Goal: Transaction & Acquisition: Download file/media

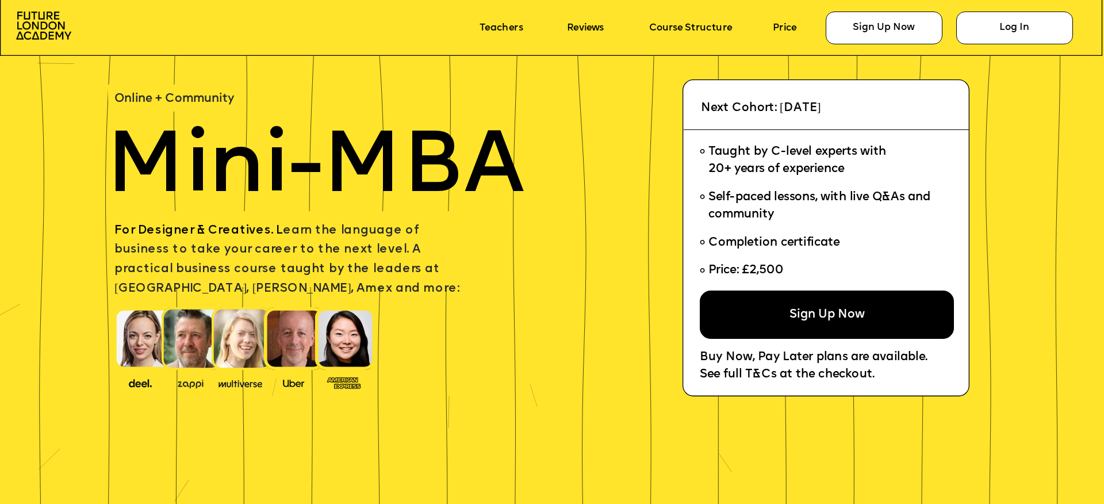
scroll to position [109, 0]
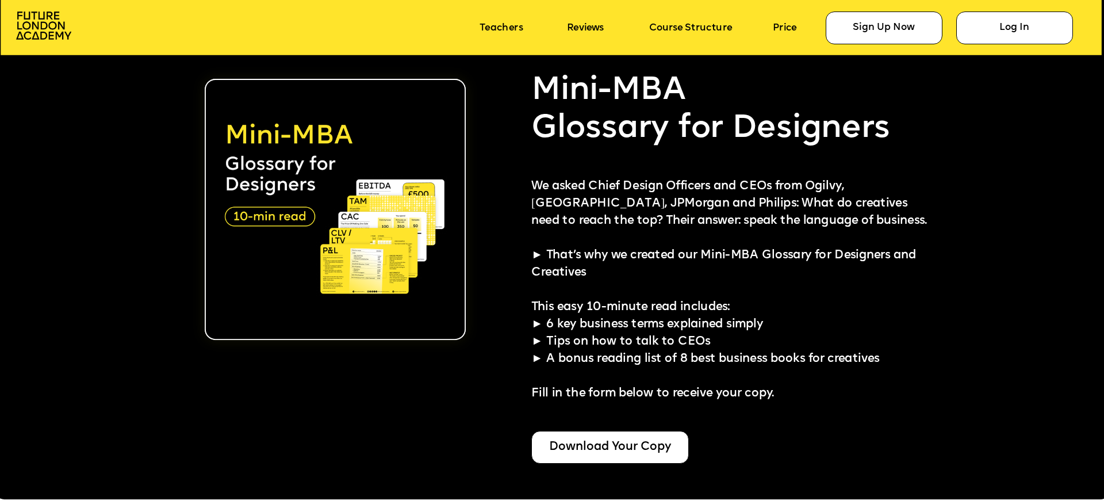
scroll to position [2869, 0]
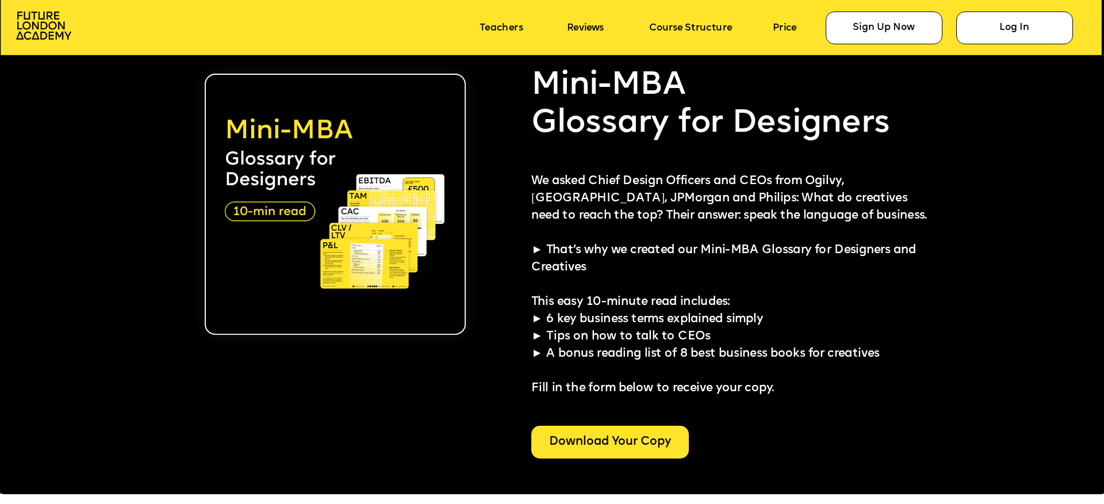
click at [617, 437] on div "Download Your Copy" at bounding box center [610, 442] width 158 height 32
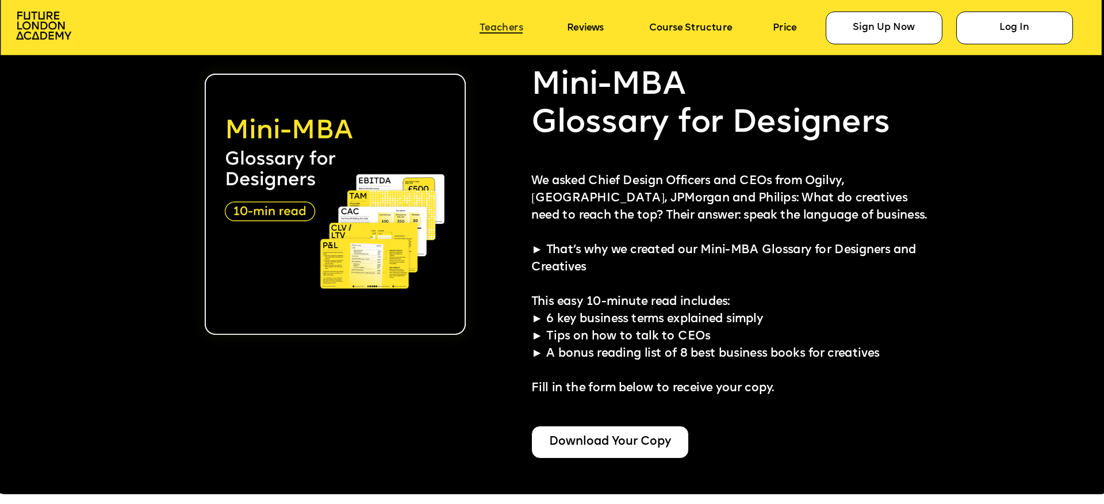
click at [519, 29] on link "Teachers" at bounding box center [501, 27] width 43 height 11
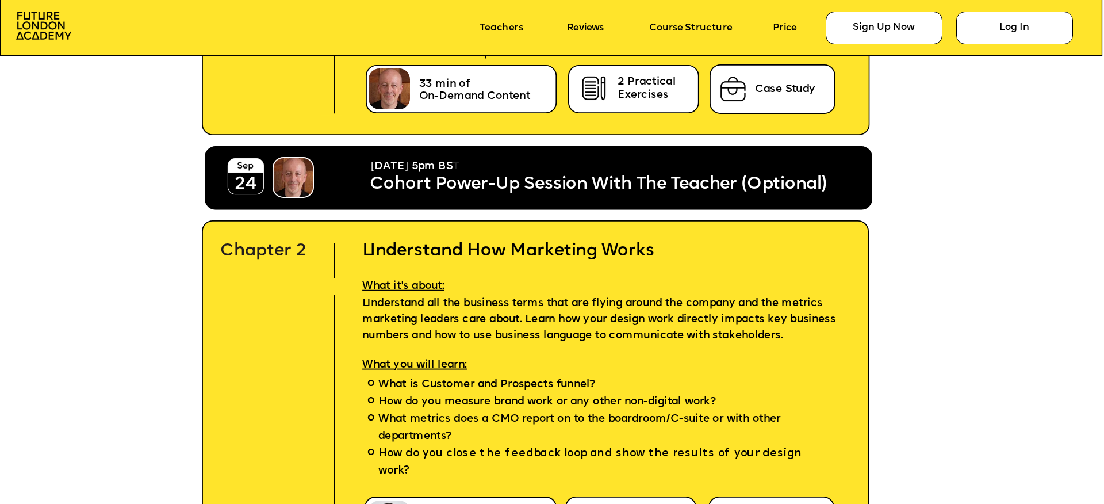
scroll to position [3810, 0]
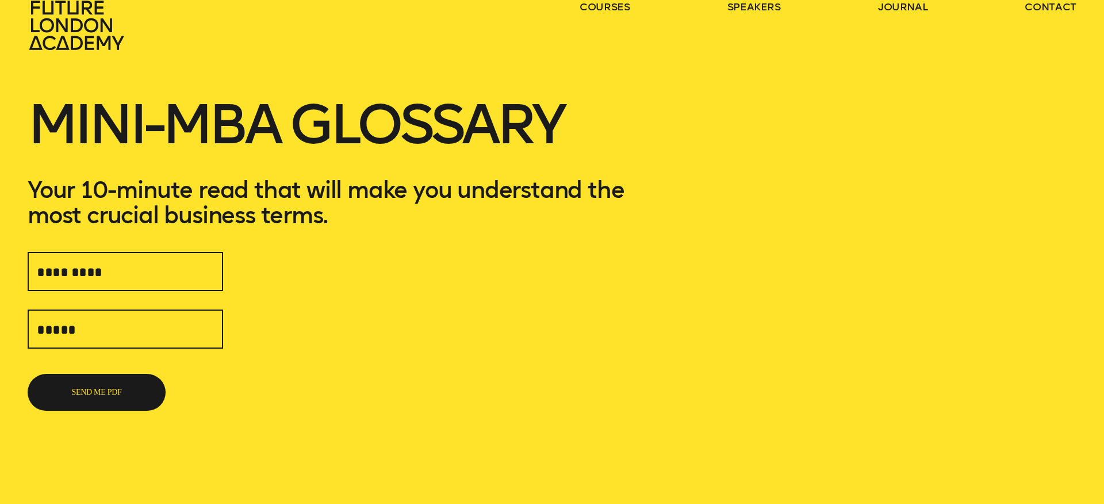
scroll to position [39, 0]
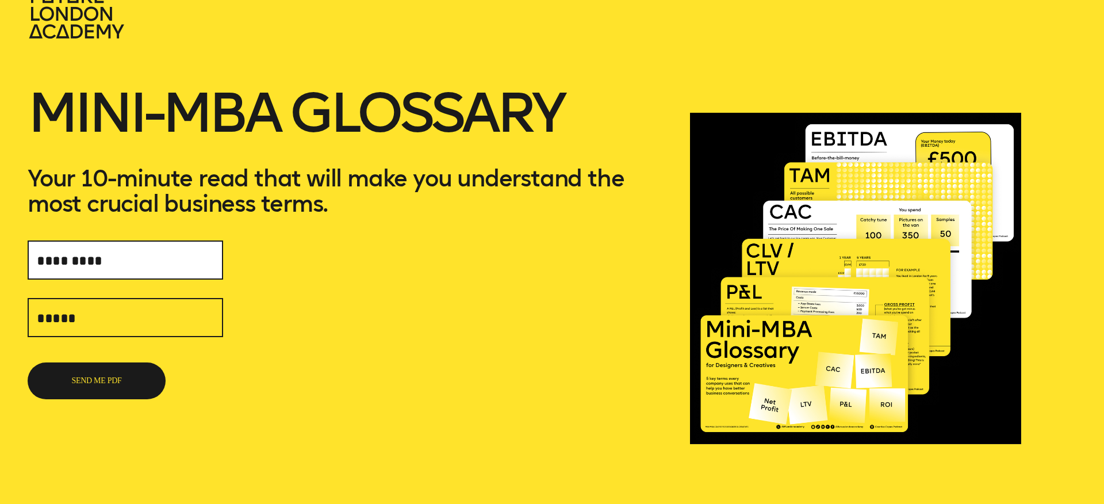
click at [183, 256] on input "text" at bounding box center [126, 259] width 196 height 39
click at [183, 257] on input "text" at bounding box center [126, 259] width 196 height 39
type input "**********"
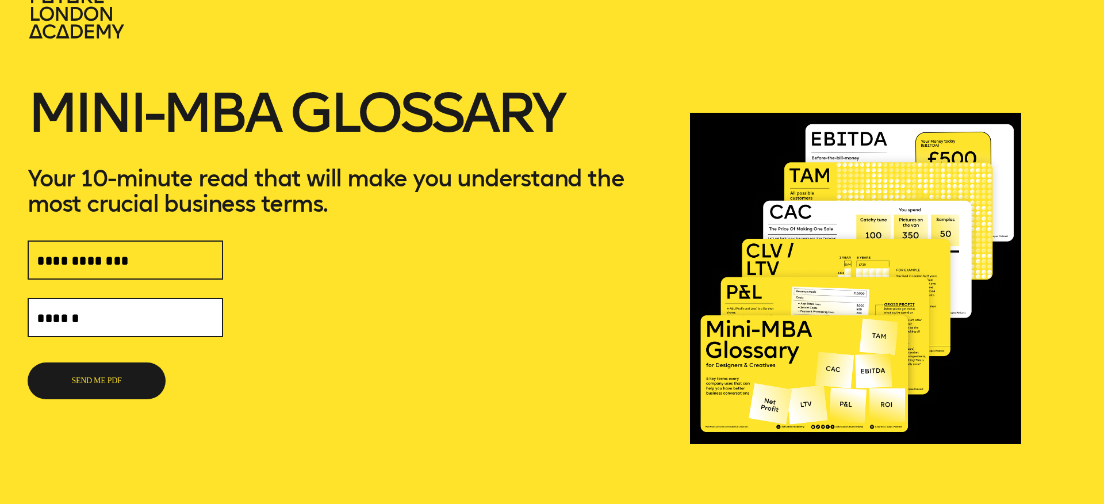
type input "**********"
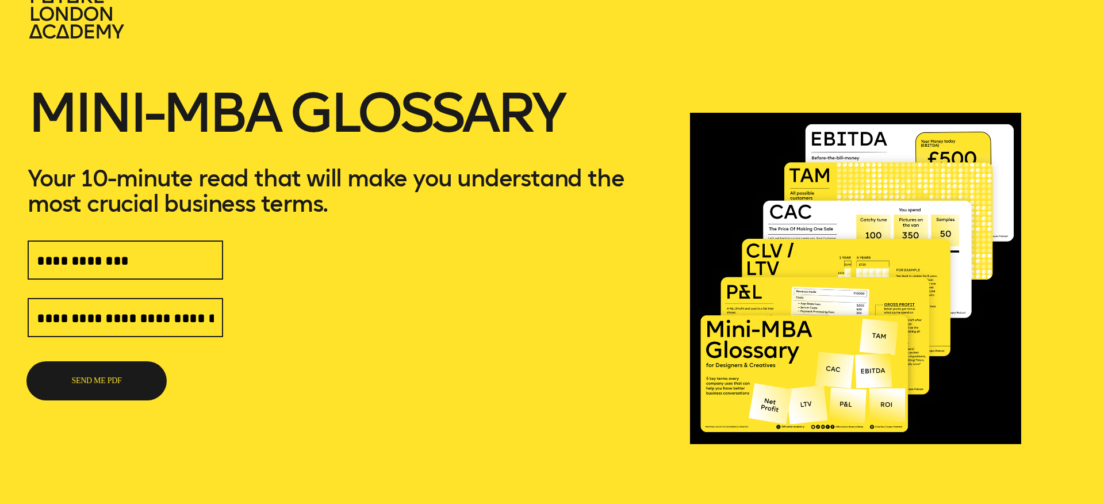
click at [99, 391] on button "SEND ME PDF" at bounding box center [97, 380] width 138 height 37
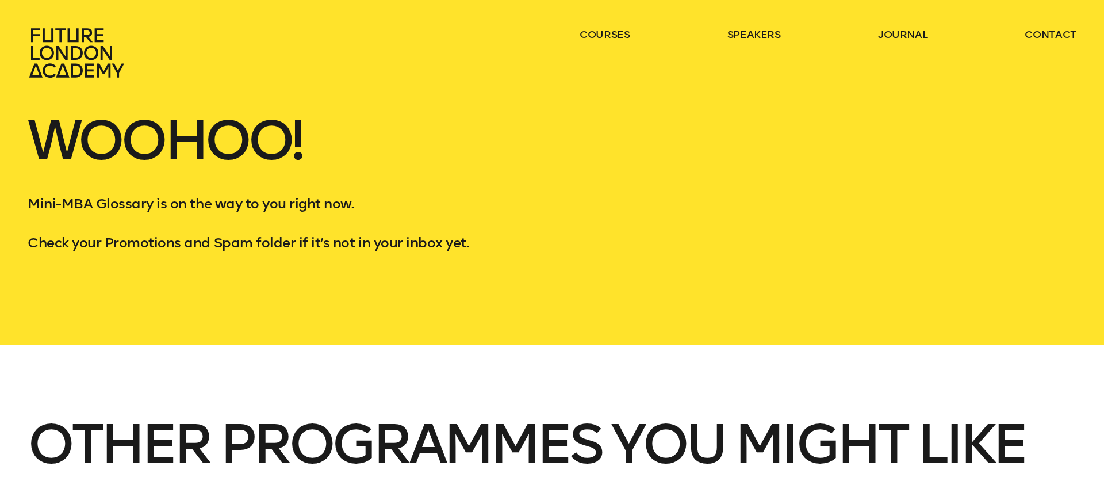
click at [504, 266] on div "Woohoo! Mini-MBA Glossary is on the way to you right now. Check your Promotions…" at bounding box center [552, 172] width 1104 height 345
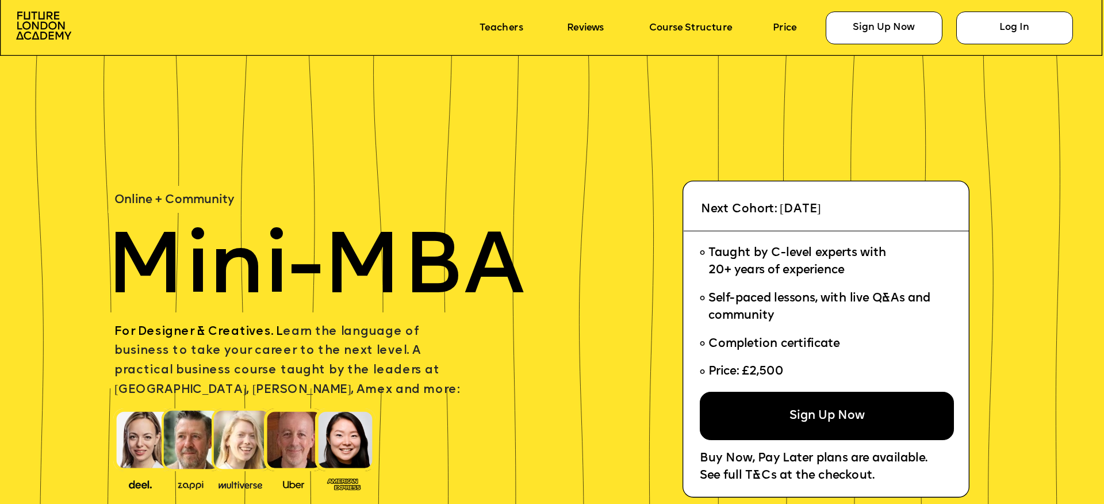
click at [537, 286] on p "‍" at bounding box center [373, 290] width 518 height 12
